Goal: Contribute content

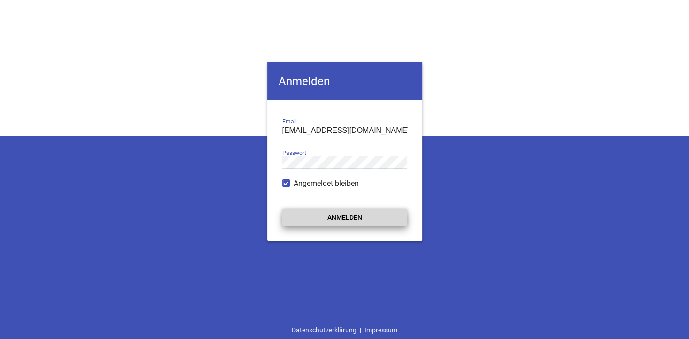
click at [348, 218] on button "Anmelden" at bounding box center [344, 217] width 125 height 17
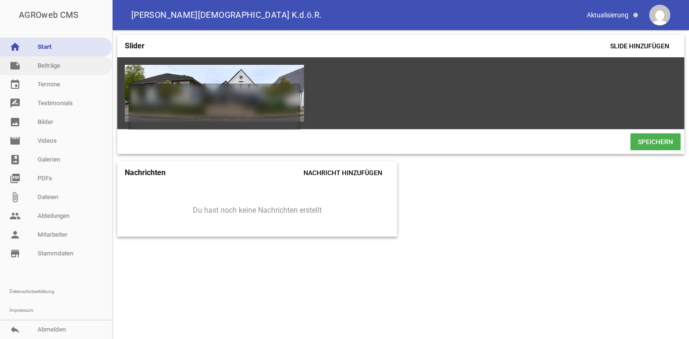
click at [42, 68] on link "note Beiträge" at bounding box center [56, 65] width 112 height 19
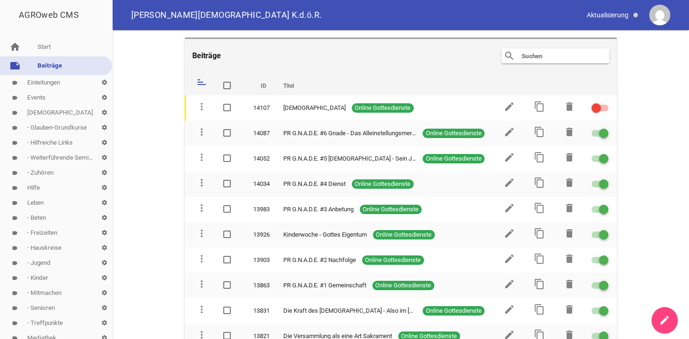
click at [53, 246] on link "label - Hauskreise settings" at bounding box center [56, 247] width 112 height 15
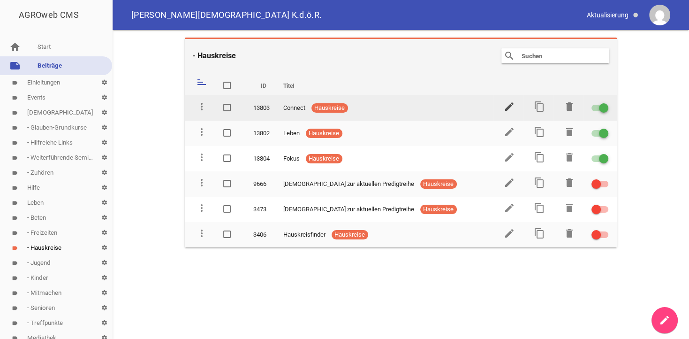
click at [508, 110] on icon "edit" at bounding box center [508, 106] width 11 height 11
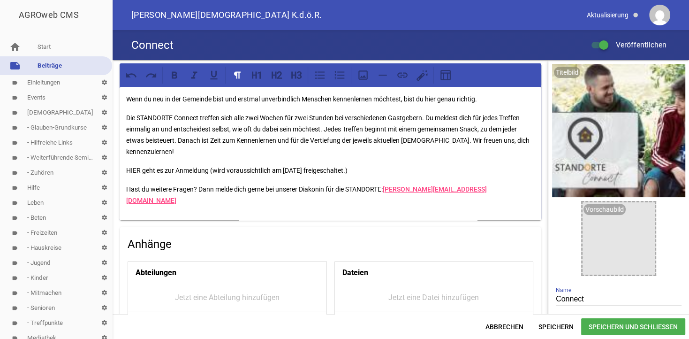
click at [132, 172] on p "HIER geht es zur Anmeldung (wird voraussichtlich am [DATE] freigeschaltet.)" at bounding box center [330, 170] width 409 height 11
click at [404, 71] on icon at bounding box center [402, 75] width 12 height 12
click at [404, 170] on p "HIER geht es zur Anmeldung (wird voraussichtlich am [DATE] freigeschaltet.)" at bounding box center [330, 170] width 409 height 11
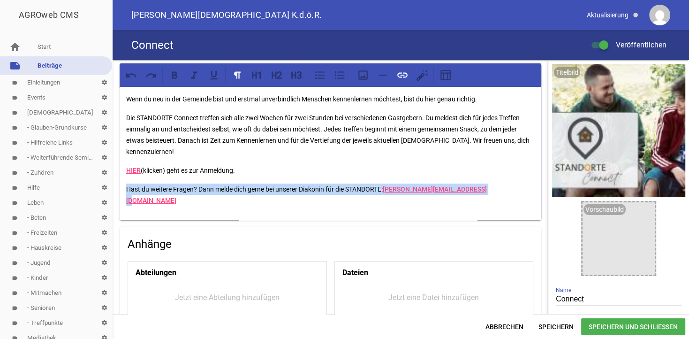
drag, startPoint x: 504, startPoint y: 189, endPoint x: 127, endPoint y: 197, distance: 376.8
click at [127, 197] on div "Wenn du neu in der Gemeinde bist und erstmal unverbindlich Menschen kennenlerne…" at bounding box center [331, 153] width 422 height 133
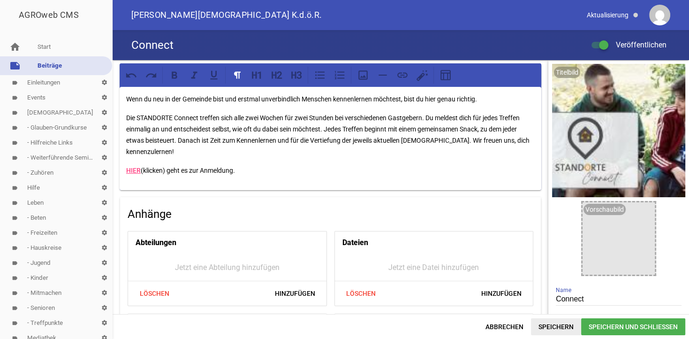
click at [550, 324] on span "Speichern" at bounding box center [556, 326] width 50 height 17
